Goal: Transaction & Acquisition: Book appointment/travel/reservation

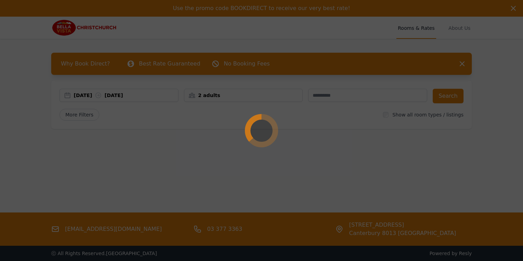
click at [316, 168] on div at bounding box center [261, 130] width 523 height 261
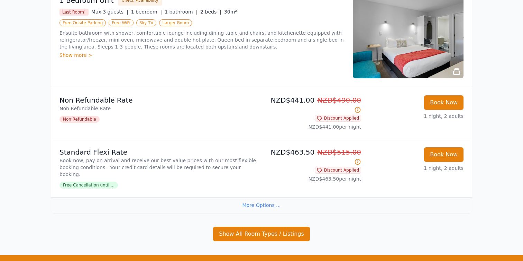
scroll to position [616, 0]
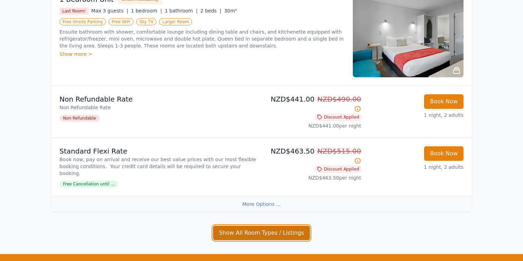
click at [228, 225] on button "Show All Room Types / Listings" at bounding box center [261, 232] width 97 height 15
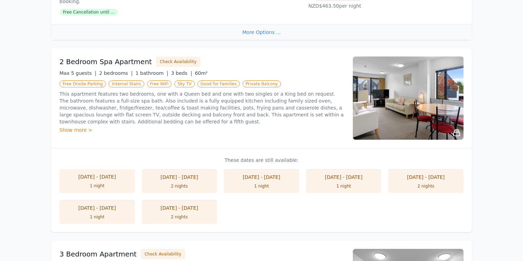
scroll to position [777, 0]
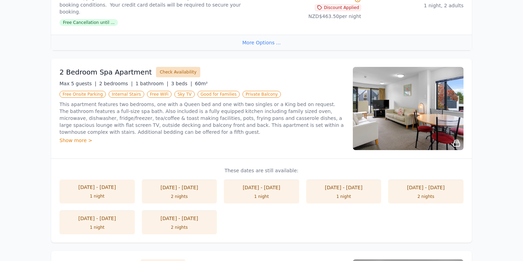
click at [170, 67] on button "Check Availability" at bounding box center [178, 72] width 44 height 10
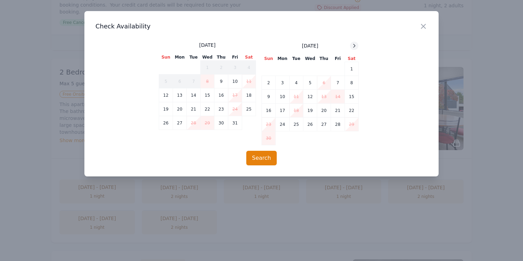
click at [355, 45] on icon at bounding box center [355, 45] width 2 height 3
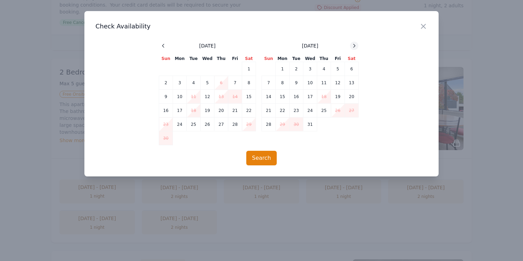
click at [355, 45] on icon at bounding box center [355, 45] width 2 height 3
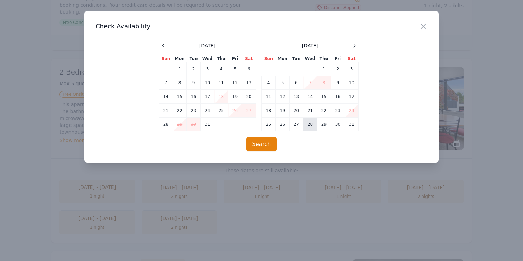
click at [316, 125] on td "28" at bounding box center [310, 124] width 14 height 14
click at [334, 125] on td "30" at bounding box center [338, 124] width 14 height 14
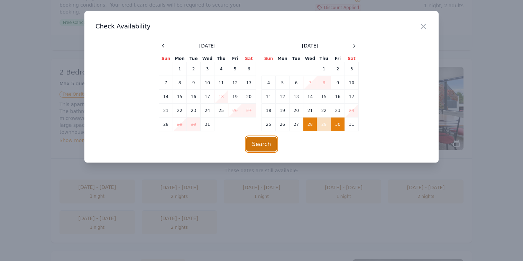
click at [254, 144] on button "Search" at bounding box center [261, 144] width 31 height 15
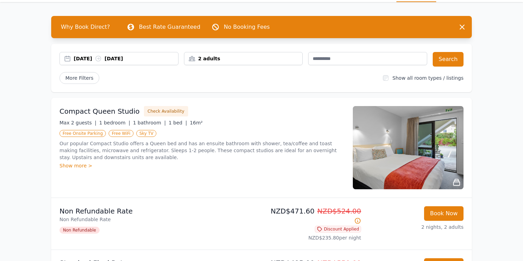
scroll to position [32, 0]
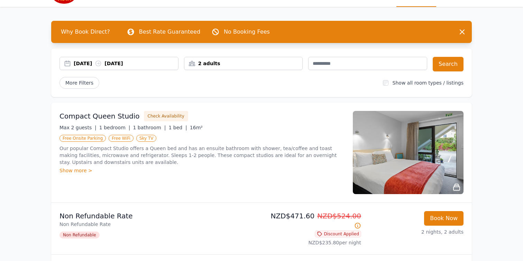
click at [260, 62] on div "2 adults" at bounding box center [243, 63] width 118 height 7
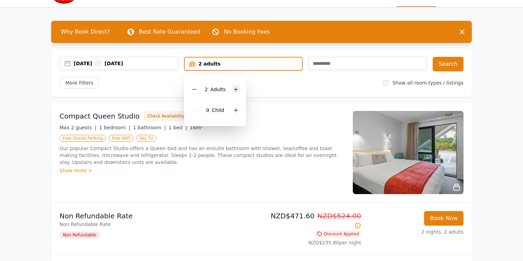
click at [237, 90] on icon at bounding box center [236, 90] width 6 height 6
click at [273, 90] on div "[DATE] [DATE] 4 adults 4 Adult s 0 Child Search More Filters Show all room type…" at bounding box center [261, 72] width 421 height 48
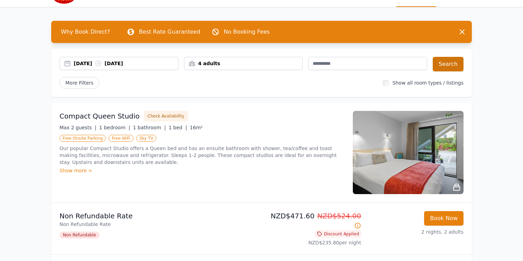
click at [454, 61] on button "Search" at bounding box center [448, 64] width 31 height 15
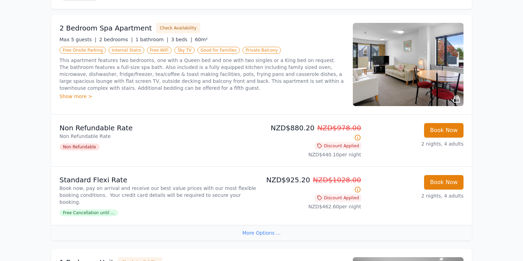
scroll to position [116, 0]
